Goal: Information Seeking & Learning: Learn about a topic

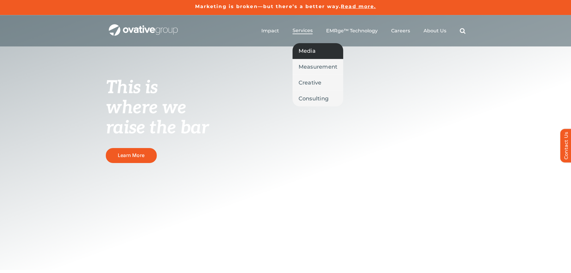
click at [312, 53] on span "Media" at bounding box center [306, 51] width 17 height 8
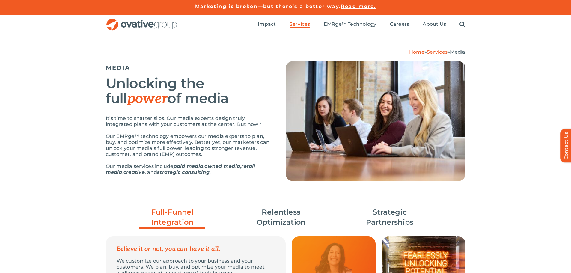
click at [509, 54] on div "Home » Services » Media MEDIA Unlocking the full power of media It’s time to sh…" at bounding box center [285, 116] width 571 height 165
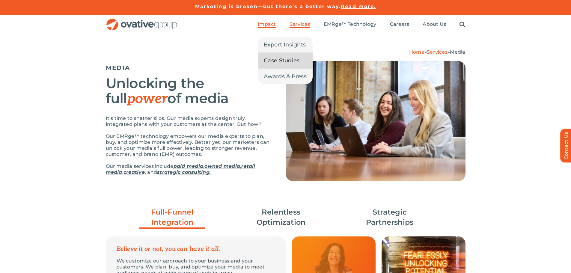
click at [270, 58] on span "Case Studies" at bounding box center [282, 60] width 36 height 8
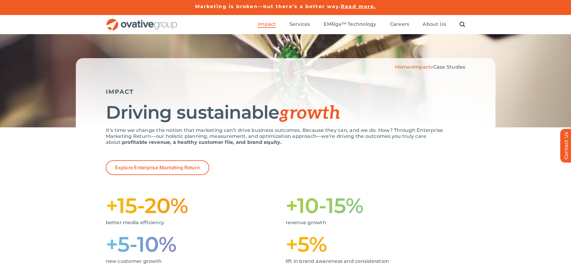
click at [132, 27] on img "OG_Full_horizontal_RGB" at bounding box center [142, 25] width 72 height 12
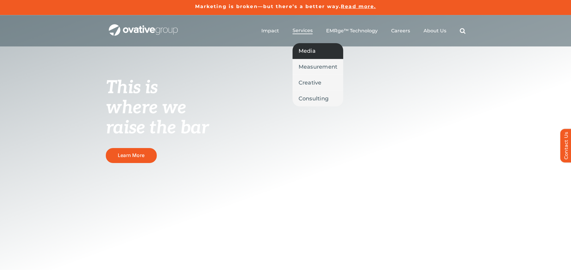
click at [308, 49] on span "Media" at bounding box center [306, 51] width 17 height 8
